Goal: Task Accomplishment & Management: Manage account settings

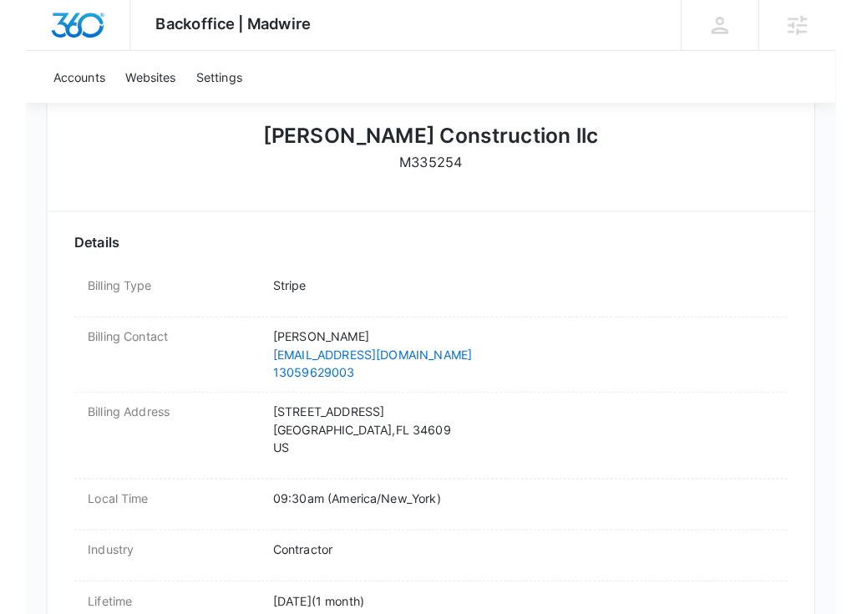
scroll to position [502, 0]
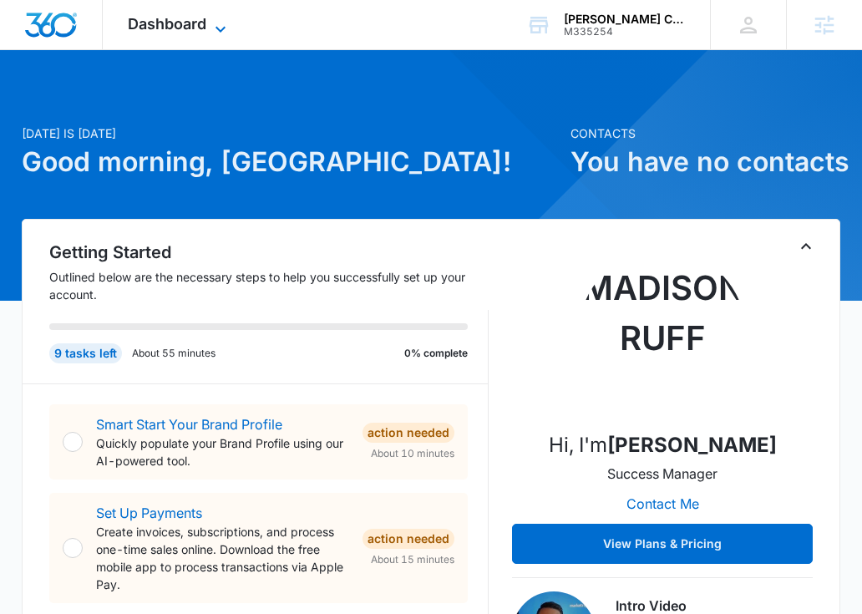
click at [190, 23] on span "Dashboard" at bounding box center [167, 24] width 79 height 18
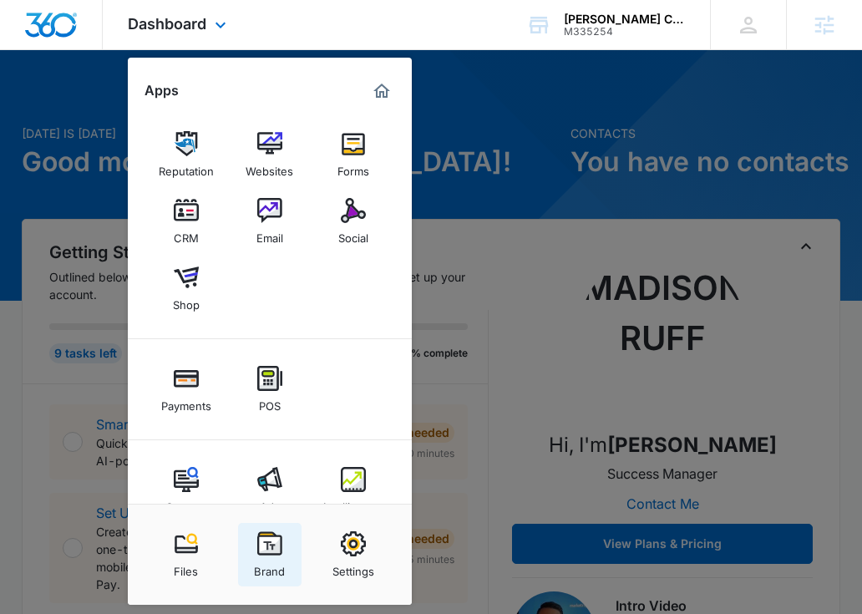
click at [254, 555] on link "Brand" at bounding box center [269, 554] width 63 height 63
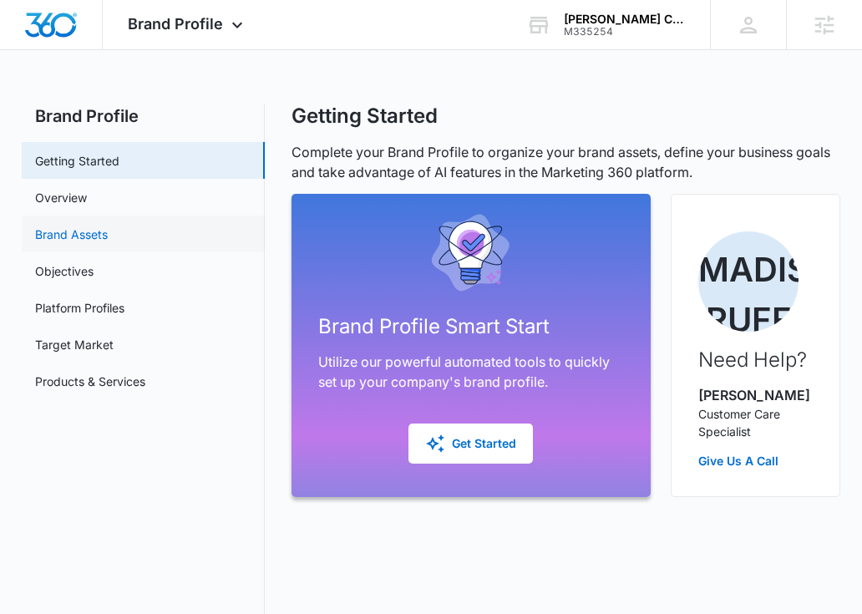
click at [88, 241] on link "Brand Assets" at bounding box center [71, 235] width 73 height 18
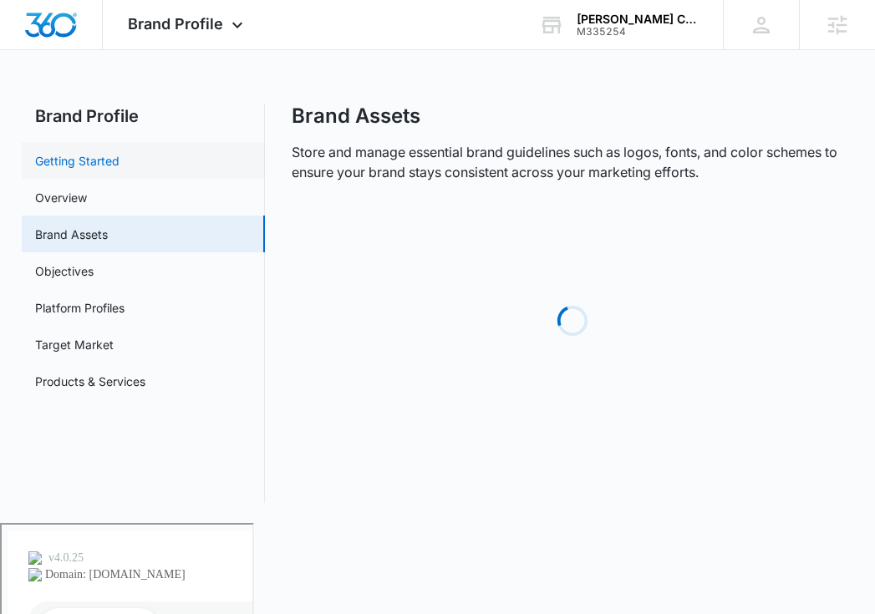
click at [119, 170] on link "Getting Started" at bounding box center [77, 161] width 84 height 18
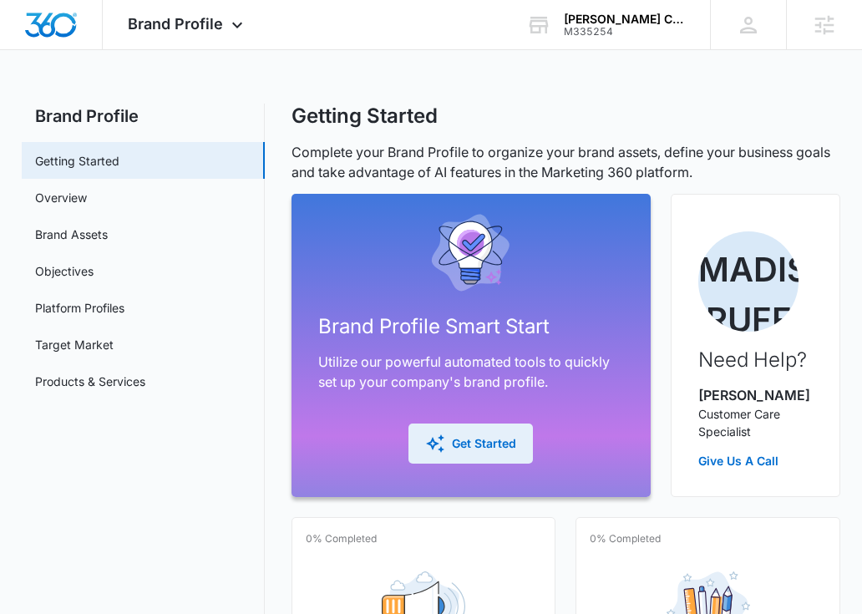
click at [491, 444] on div "Get Started" at bounding box center [470, 444] width 91 height 20
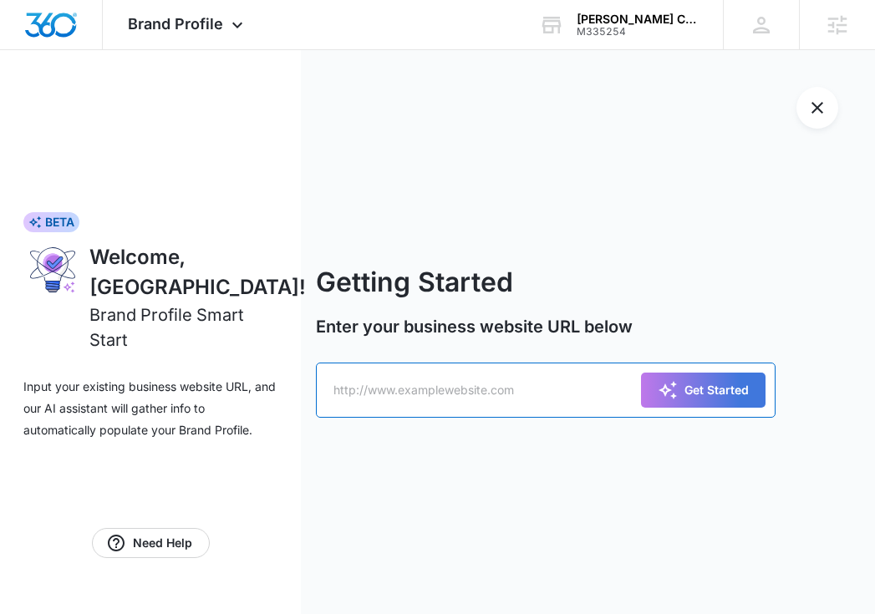
click at [444, 395] on input "text" at bounding box center [546, 390] width 460 height 55
paste input "https://evinsconstructionllc.com/"
type input "https://evinsconstructionllc.com/"
click at [641, 373] on button "Get Started" at bounding box center [703, 390] width 124 height 35
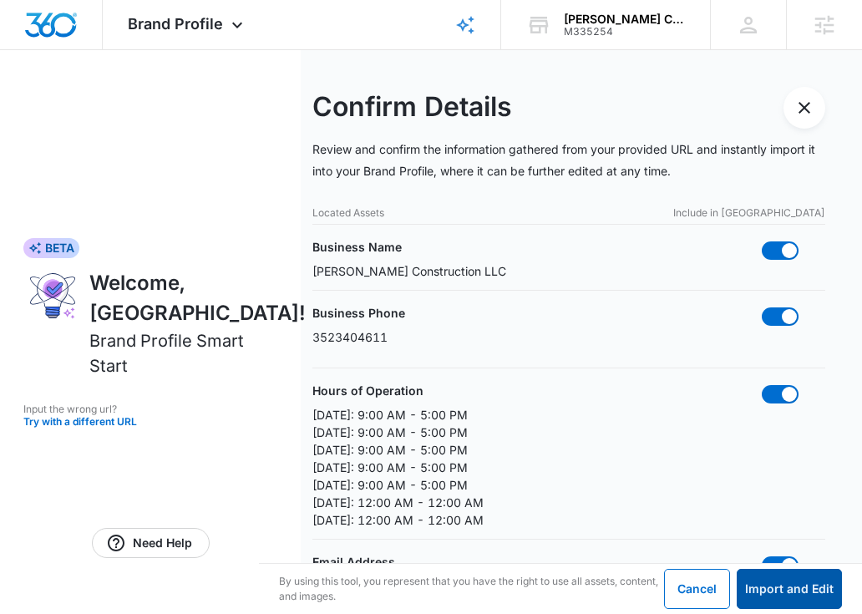
click at [757, 575] on button "Import and Edit" at bounding box center [789, 589] width 105 height 40
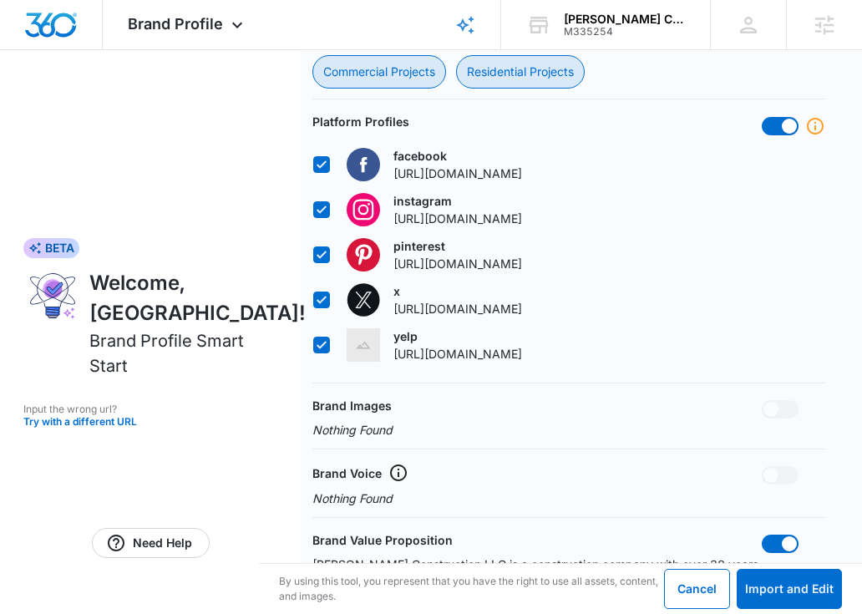
scroll to position [1231, 0]
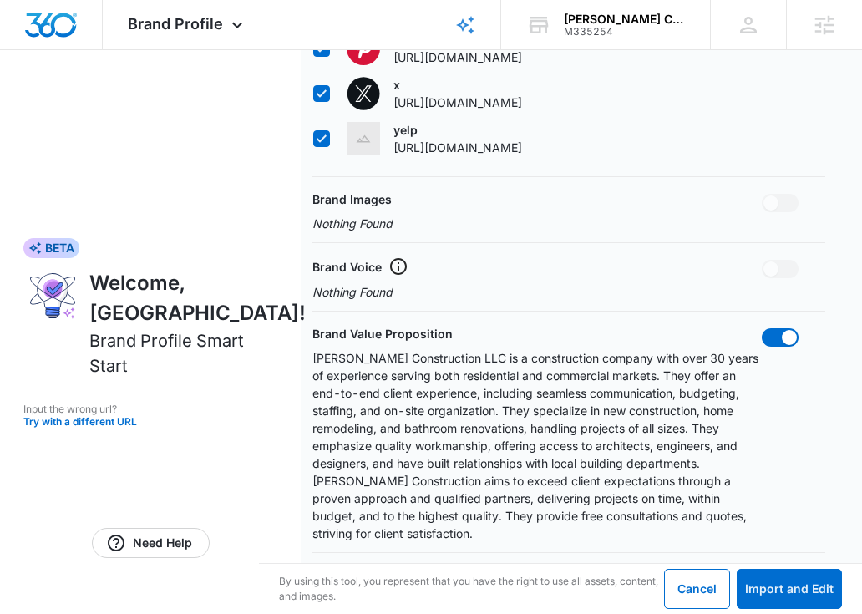
click at [786, 566] on div "By using this tool, you represent that you have the right to use all assets, co…" at bounding box center [560, 589] width 603 height 50
click at [787, 604] on button "Import and Edit" at bounding box center [789, 589] width 105 height 40
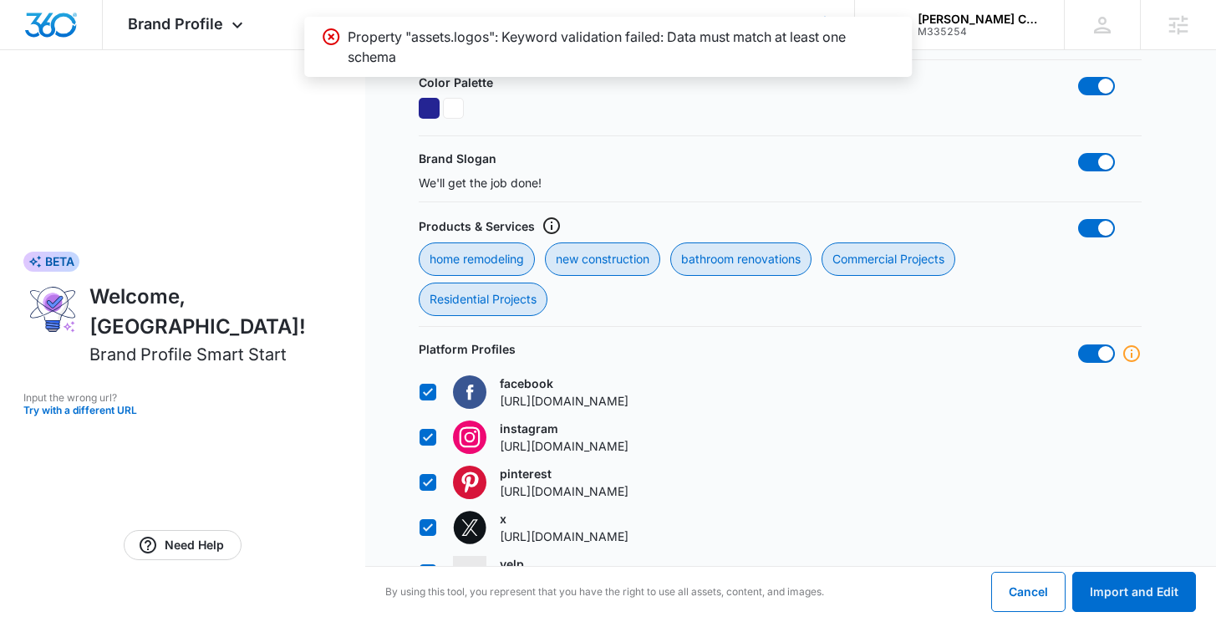
scroll to position [470, 0]
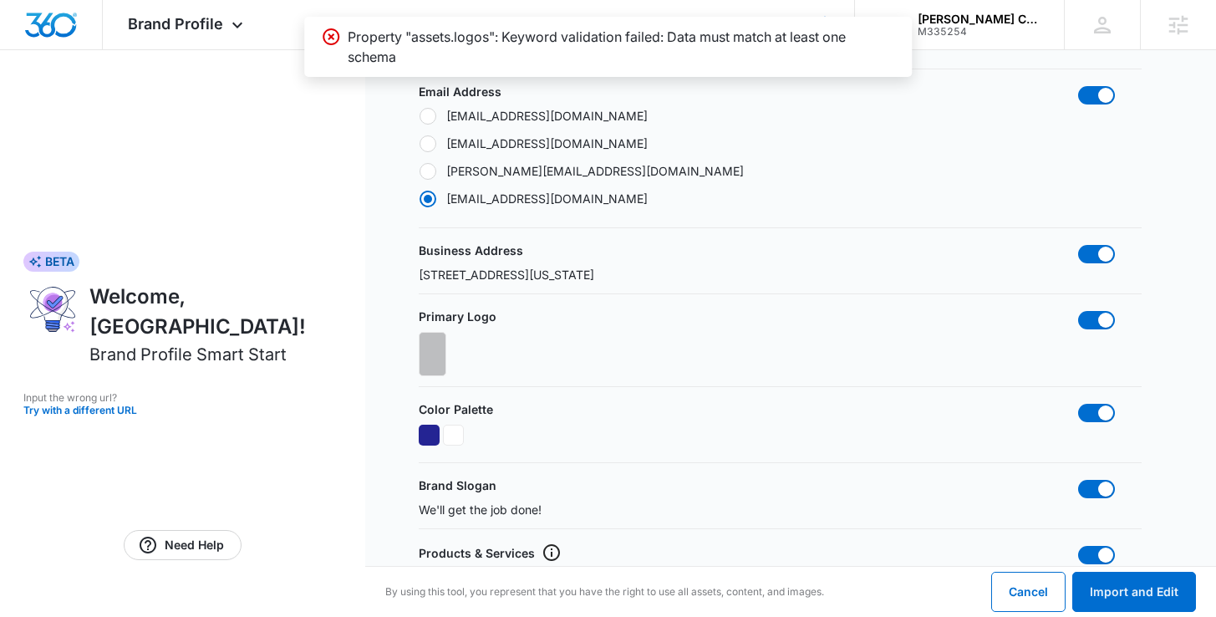
radio input "false"
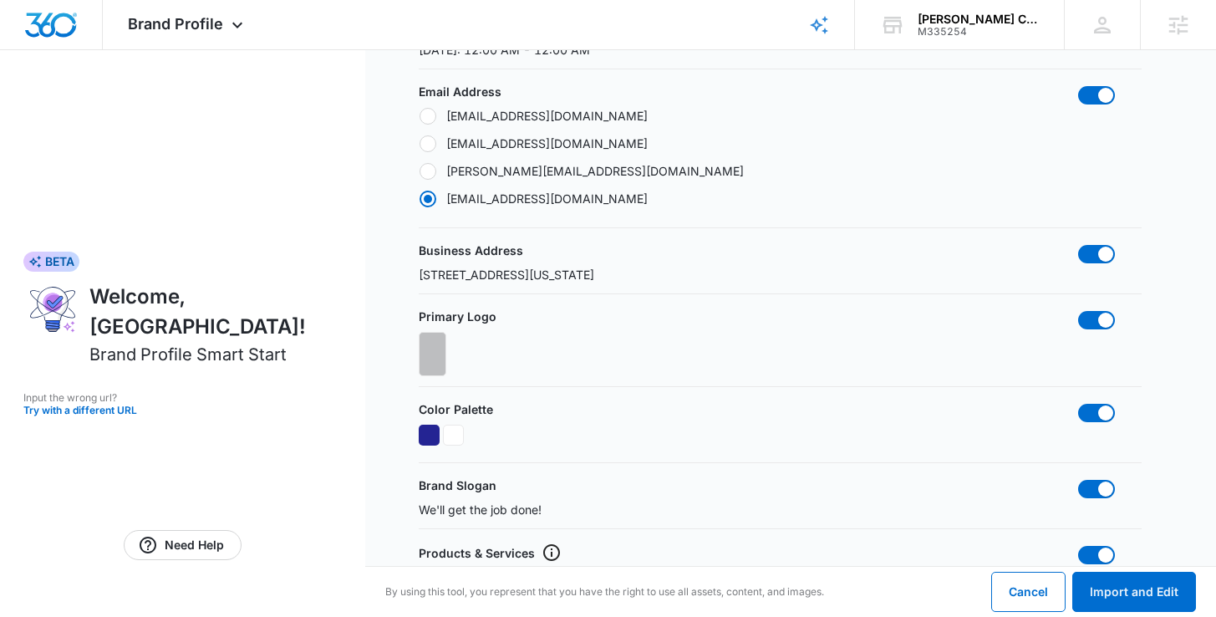
click at [414, 357] on form "Confirm Details Review and confirm the information gathered from your provided …" at bounding box center [790, 442] width 851 height 1724
click at [874, 317] on span at bounding box center [1096, 320] width 37 height 18
click at [874, 311] on input "checkbox" at bounding box center [1077, 310] width 1 height 1
checkbox input "false"
click at [874, 590] on button "Import and Edit" at bounding box center [1134, 591] width 124 height 40
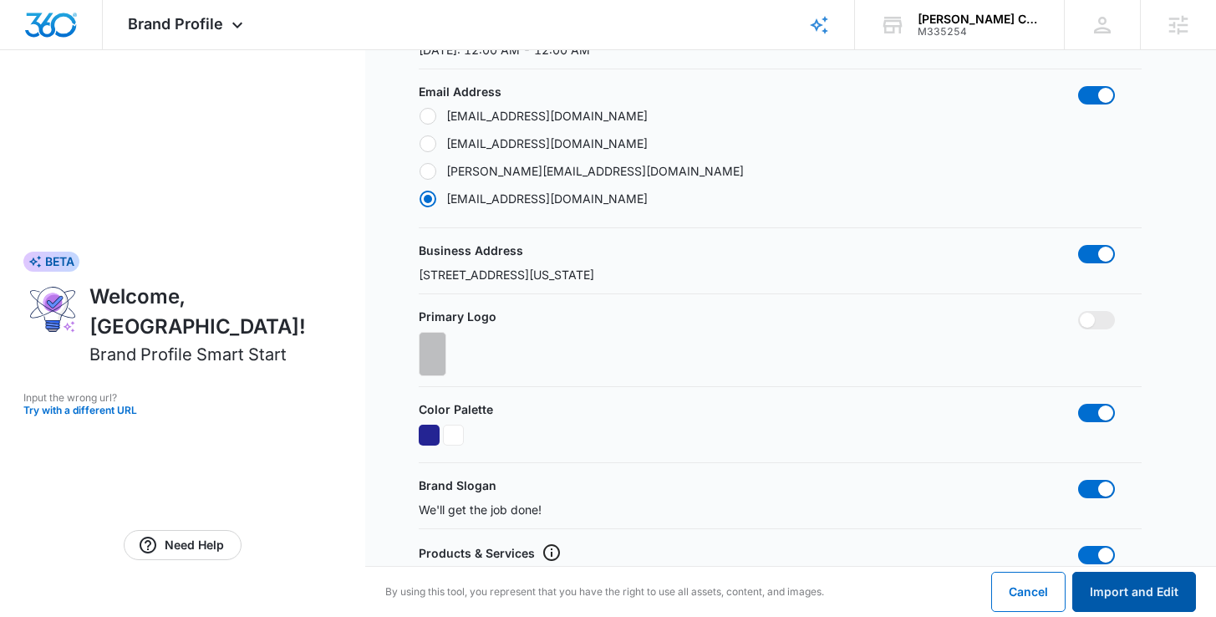
radio input "false"
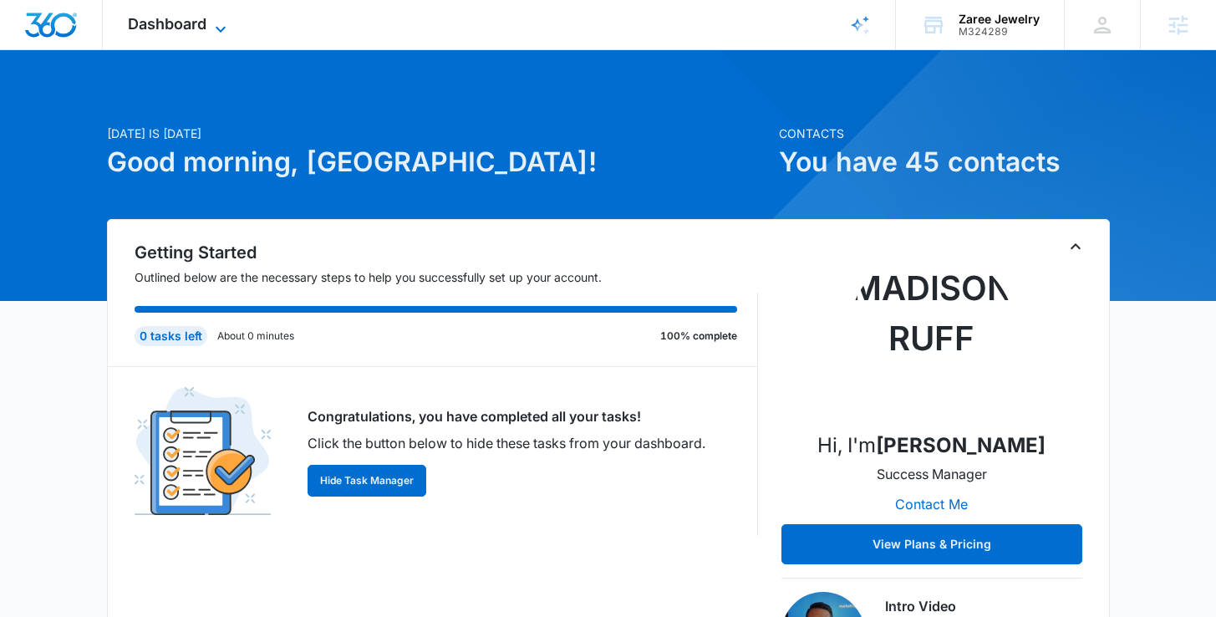
click at [204, 25] on span "Dashboard" at bounding box center [167, 24] width 79 height 18
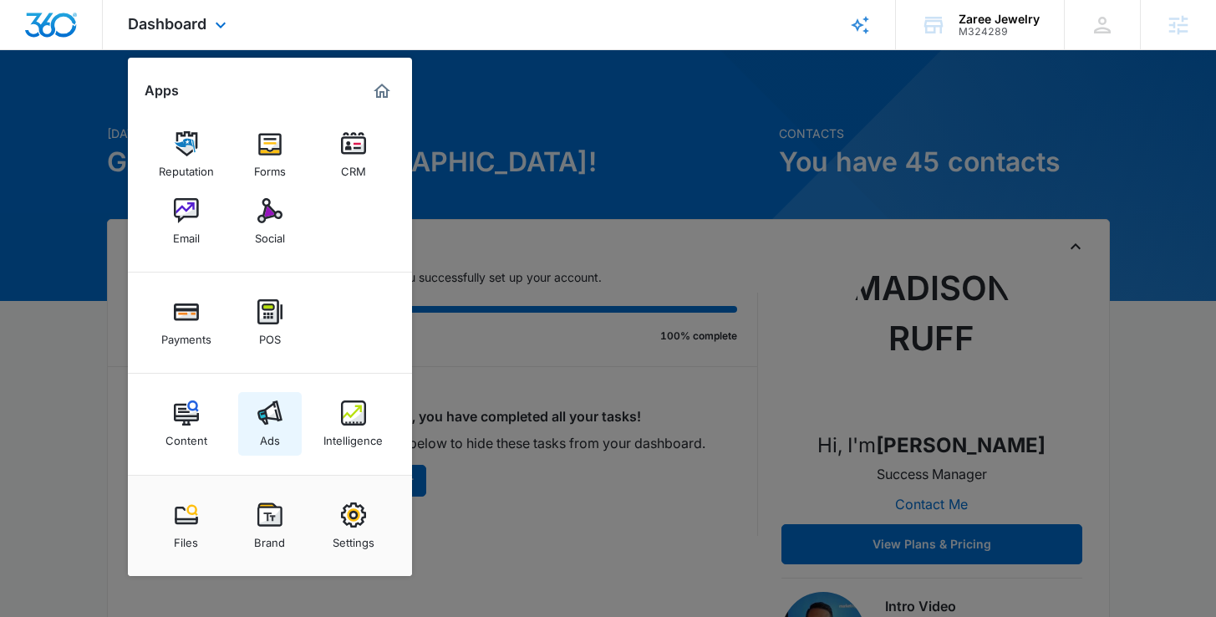
click at [272, 414] on img at bounding box center [269, 412] width 25 height 25
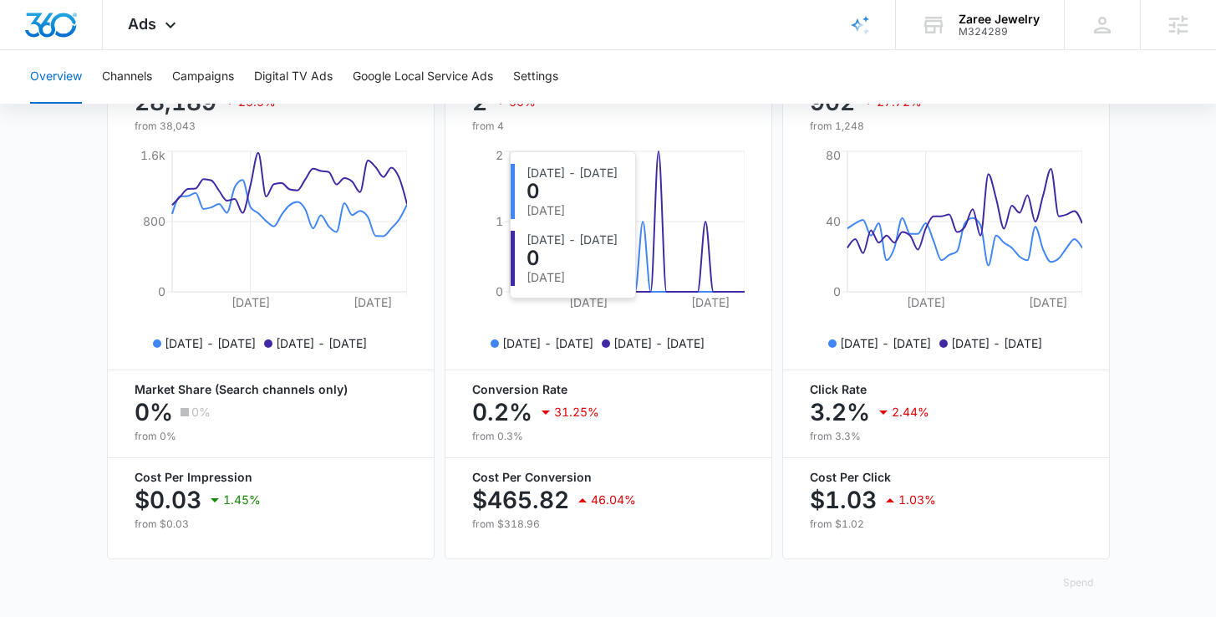
scroll to position [753, 0]
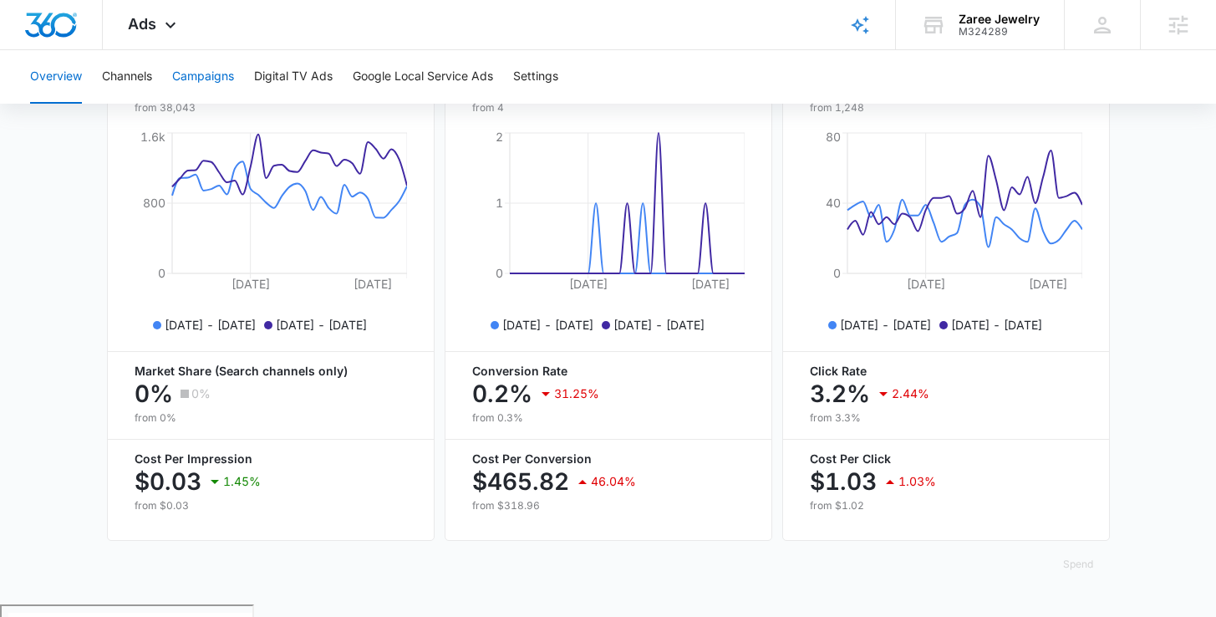
click at [193, 79] on button "Campaigns" at bounding box center [203, 76] width 62 height 53
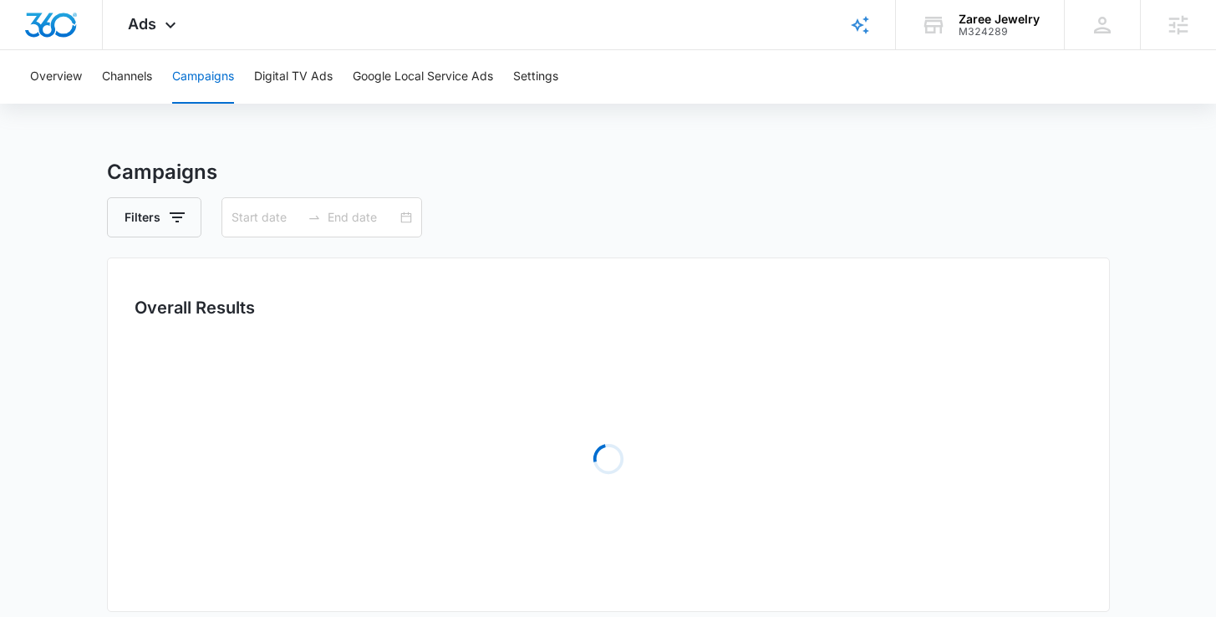
type input "08/02/2025"
type input "09/01/2025"
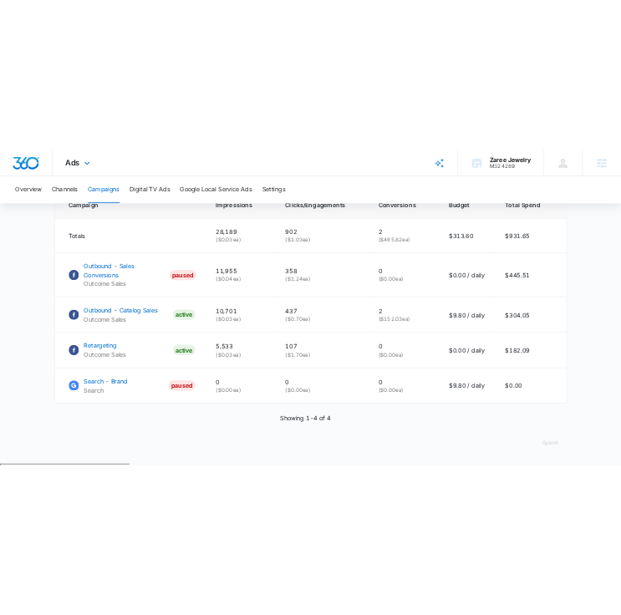
scroll to position [698, 0]
